Goal: Information Seeking & Learning: Find specific fact

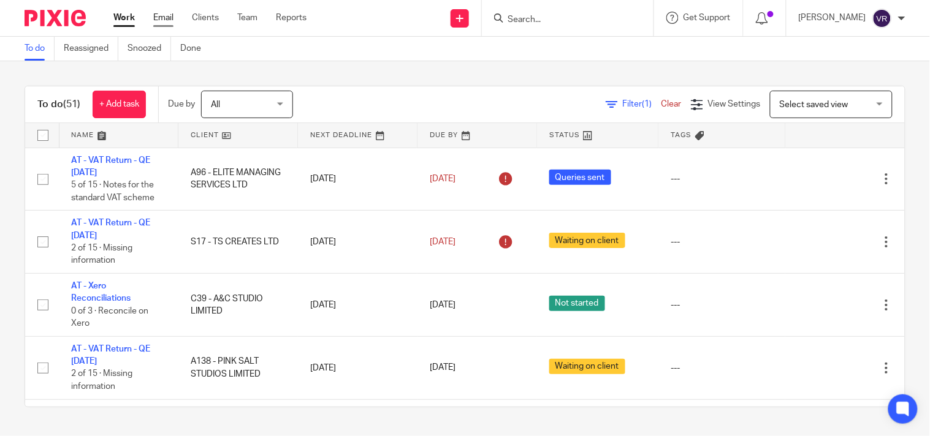
click at [160, 14] on link "Email" at bounding box center [163, 18] width 20 height 12
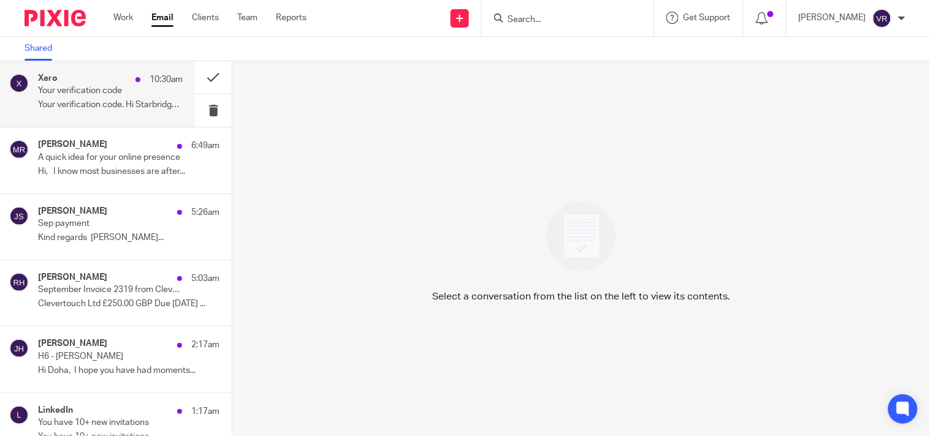
click at [81, 114] on div "Xero 10:30am Your verification code Your verification code. Hi Starbridge, Ente…" at bounding box center [110, 94] width 145 height 41
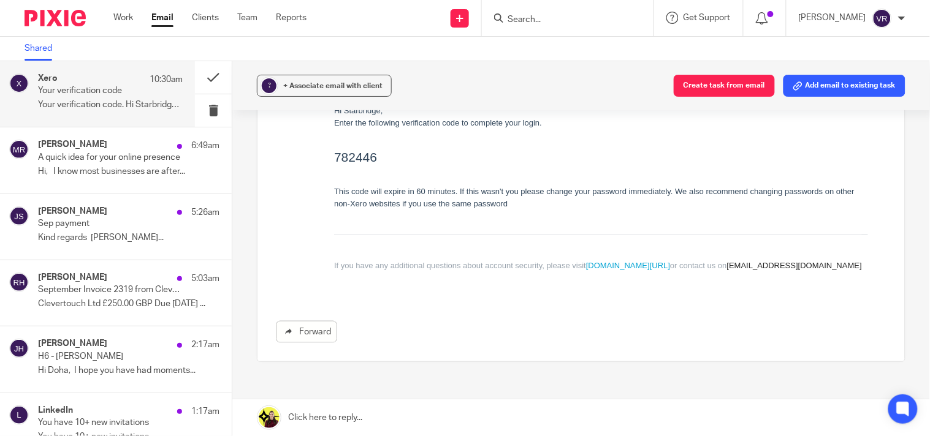
scroll to position [204, 0]
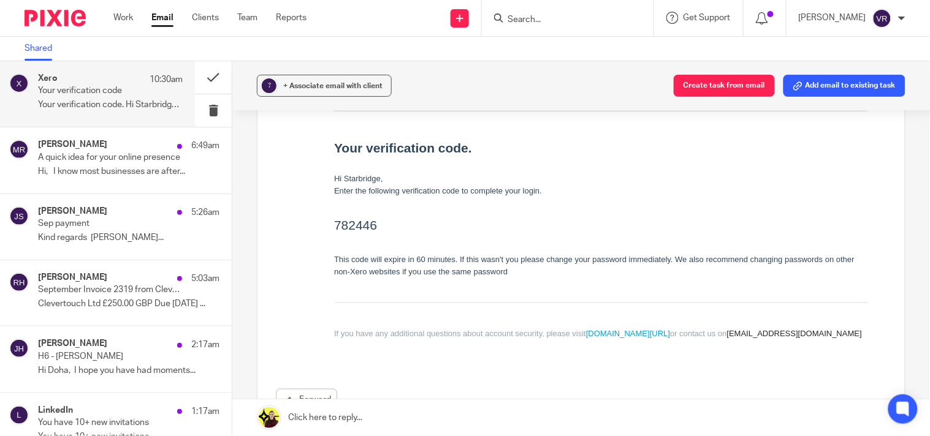
click at [372, 227] on h2 "782446" at bounding box center [600, 225] width 534 height 20
click at [370, 222] on h2 "782446" at bounding box center [600, 225] width 534 height 20
copy h2 "782446"
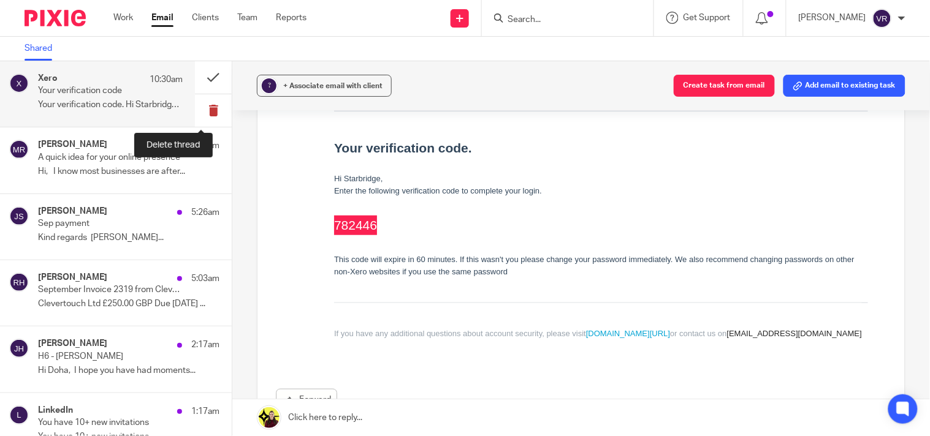
click at [203, 113] on button at bounding box center [213, 110] width 37 height 32
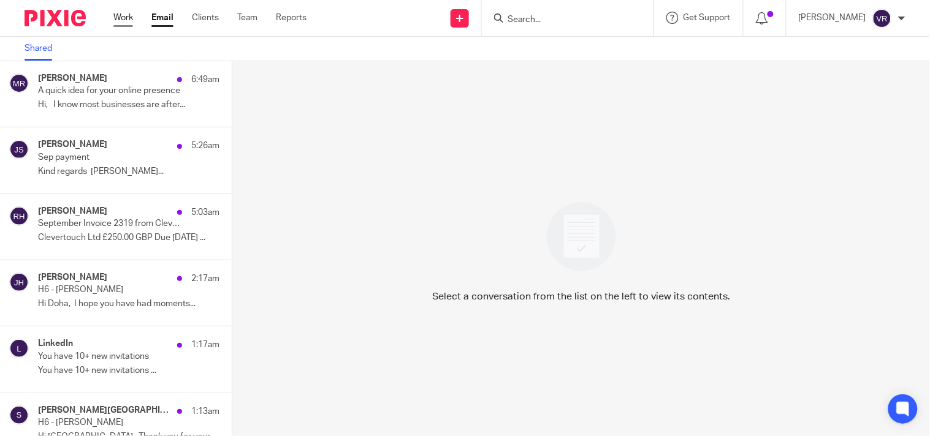
click at [118, 20] on link "Work" at bounding box center [123, 18] width 20 height 12
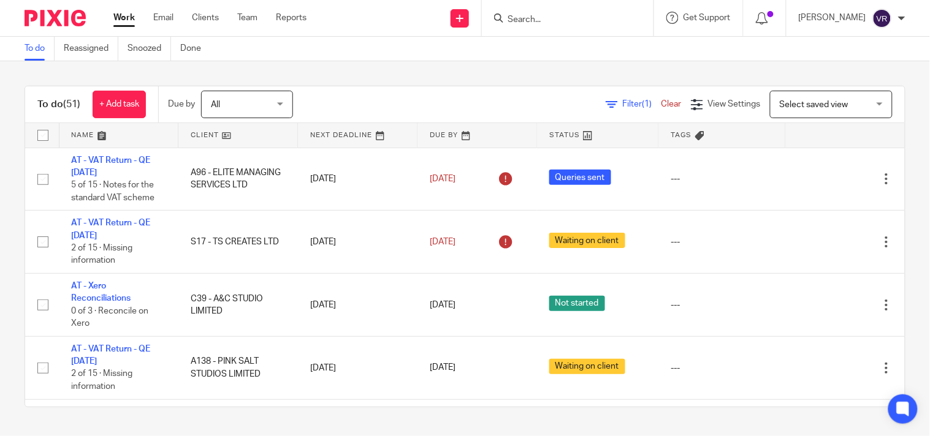
click at [442, 74] on div "To do (51) + Add task Due by All All [DATE] [DATE] This week Next week This mon…" at bounding box center [465, 246] width 930 height 371
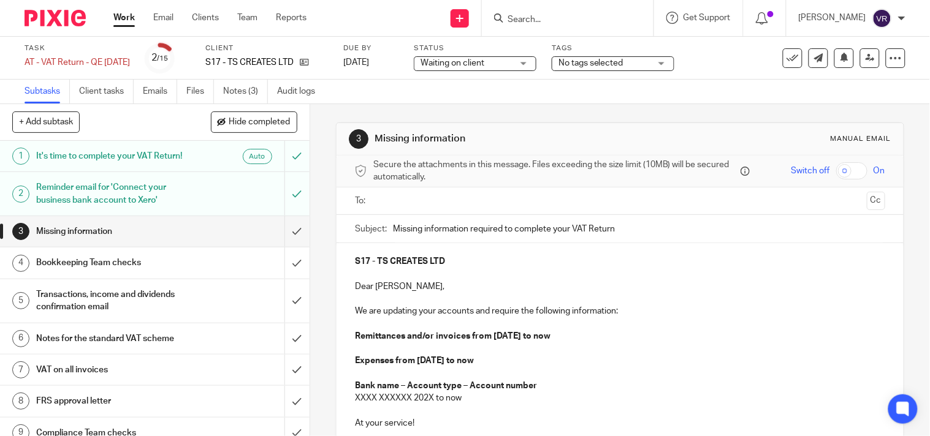
click at [536, 64] on div "Waiting on client Waiting on client" at bounding box center [475, 63] width 123 height 15
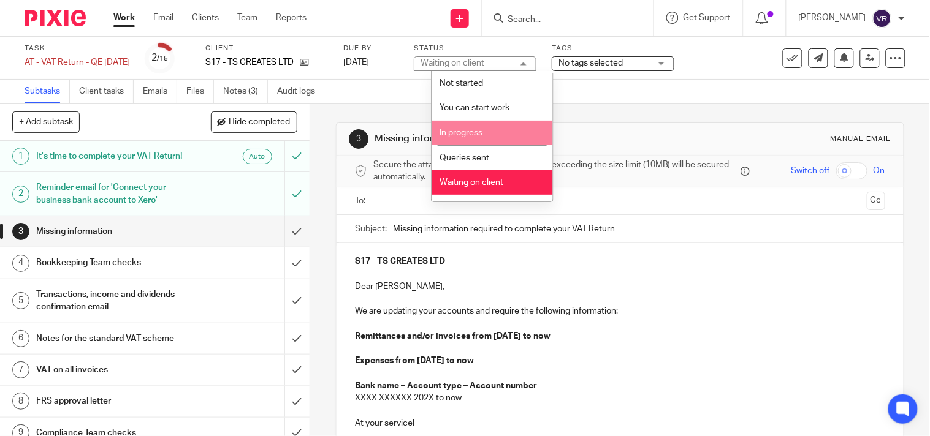
click at [487, 130] on li "In progress" at bounding box center [491, 133] width 121 height 25
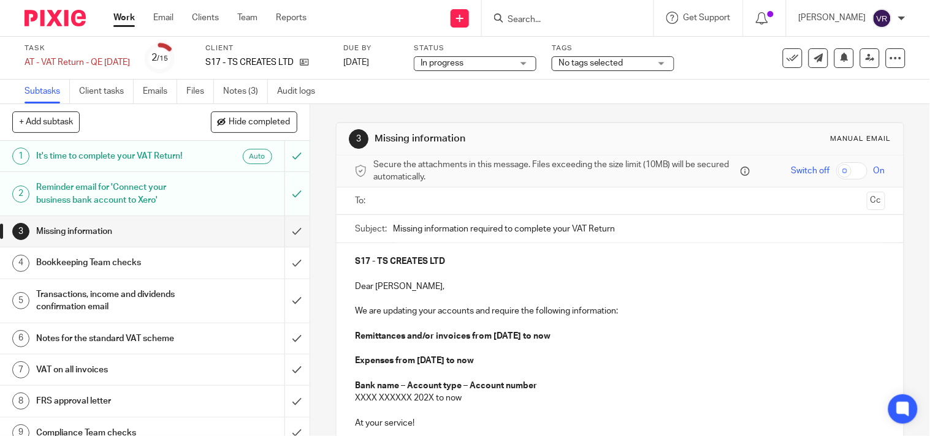
click at [521, 101] on div "Subtasks Client tasks Emails Files Notes (3) Audit logs" at bounding box center [465, 92] width 930 height 25
